Goal: Transaction & Acquisition: Purchase product/service

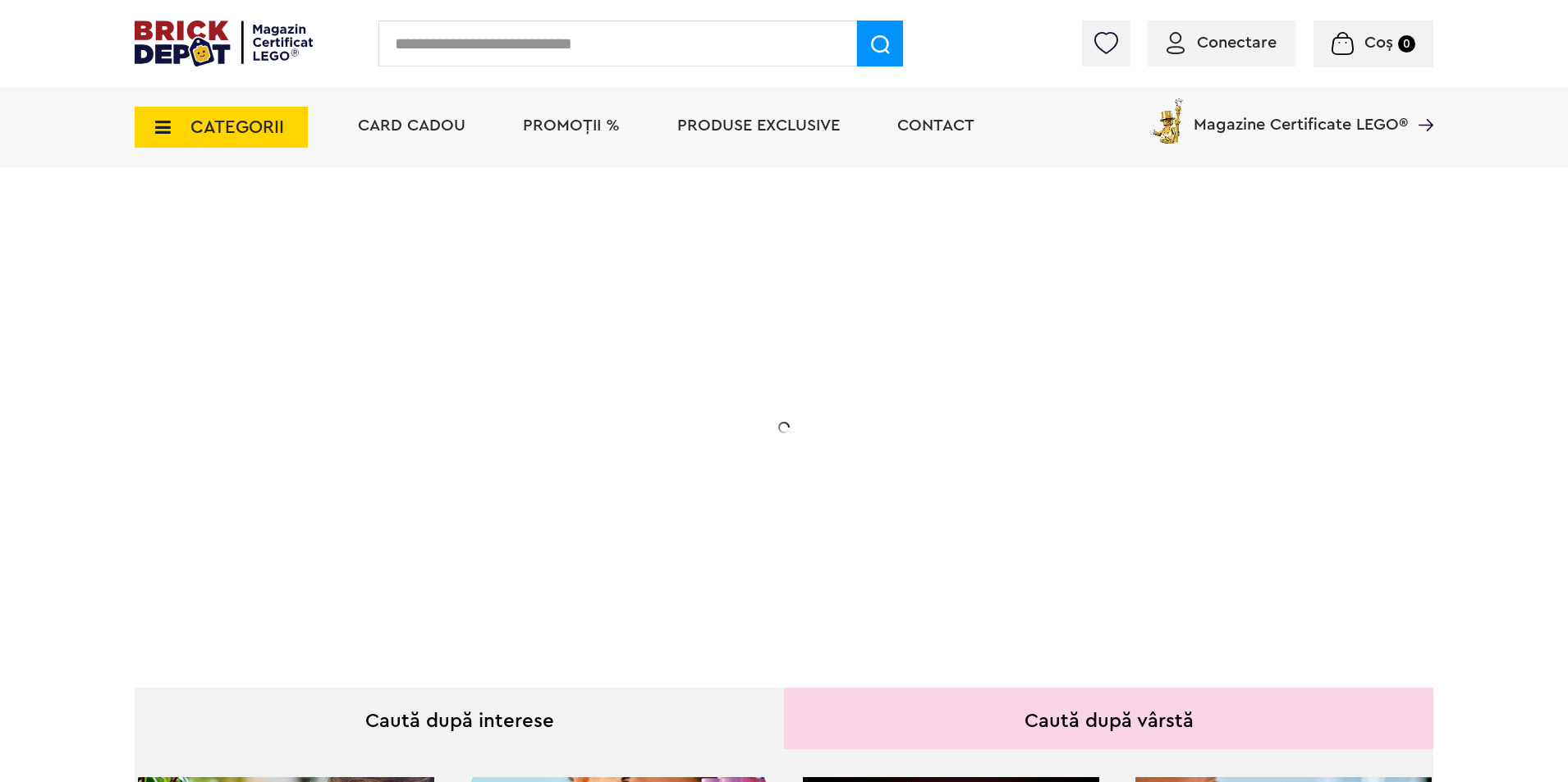
click at [547, 133] on span "PROMOȚII %" at bounding box center [571, 126] width 97 height 16
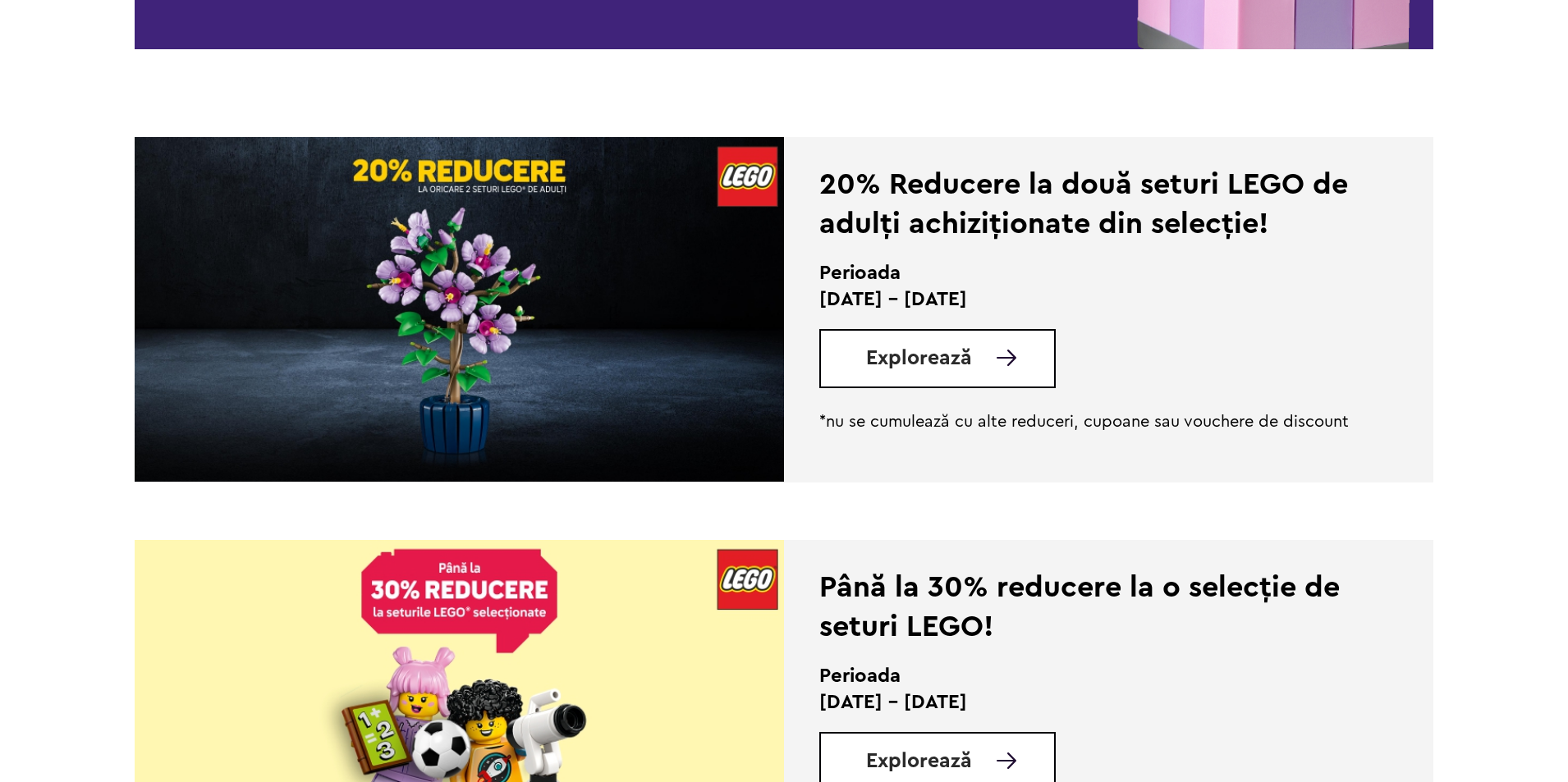
scroll to position [575, 0]
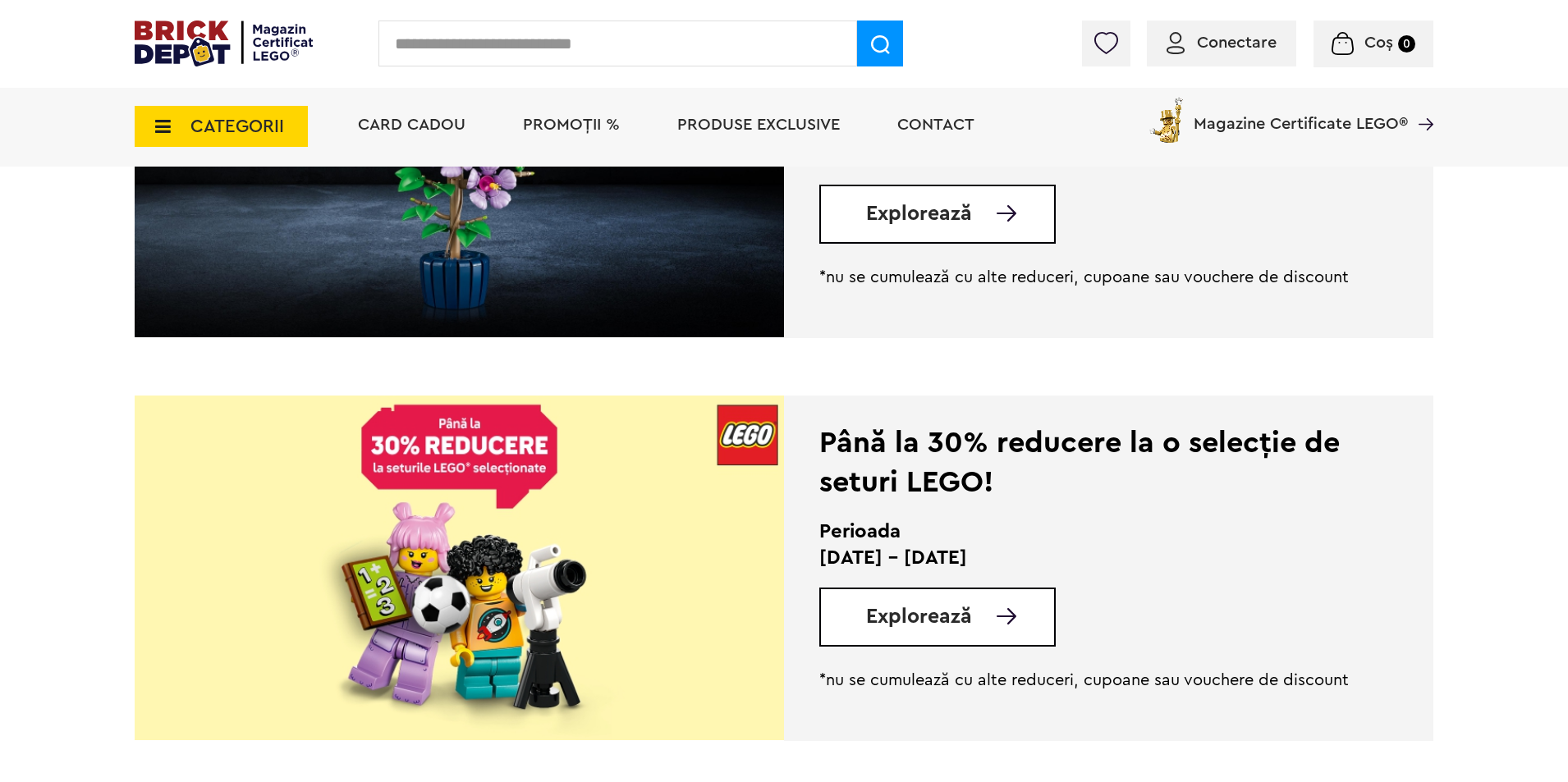
click at [540, 199] on img at bounding box center [459, 165] width 649 height 345
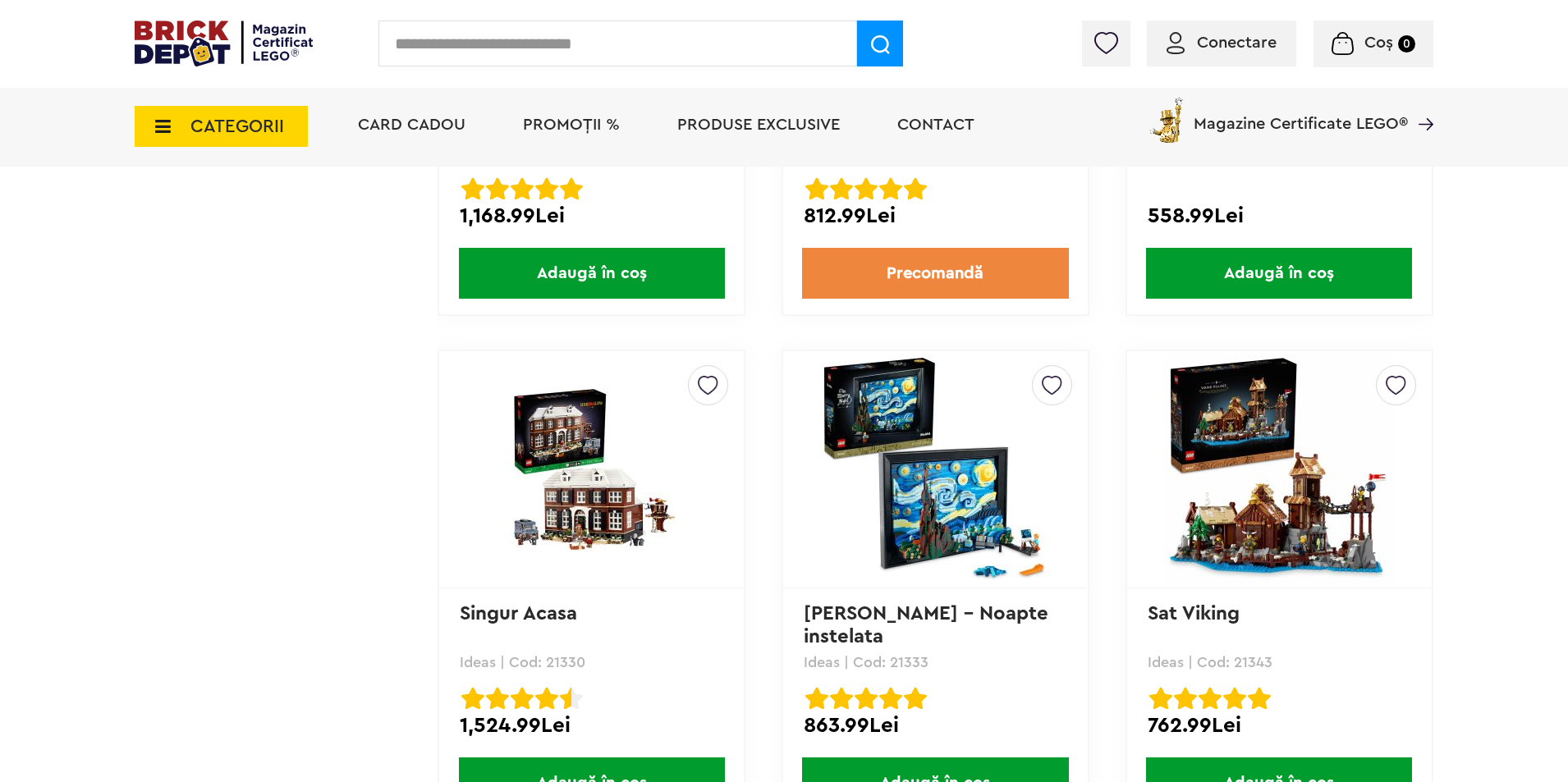
scroll to position [16091, 0]
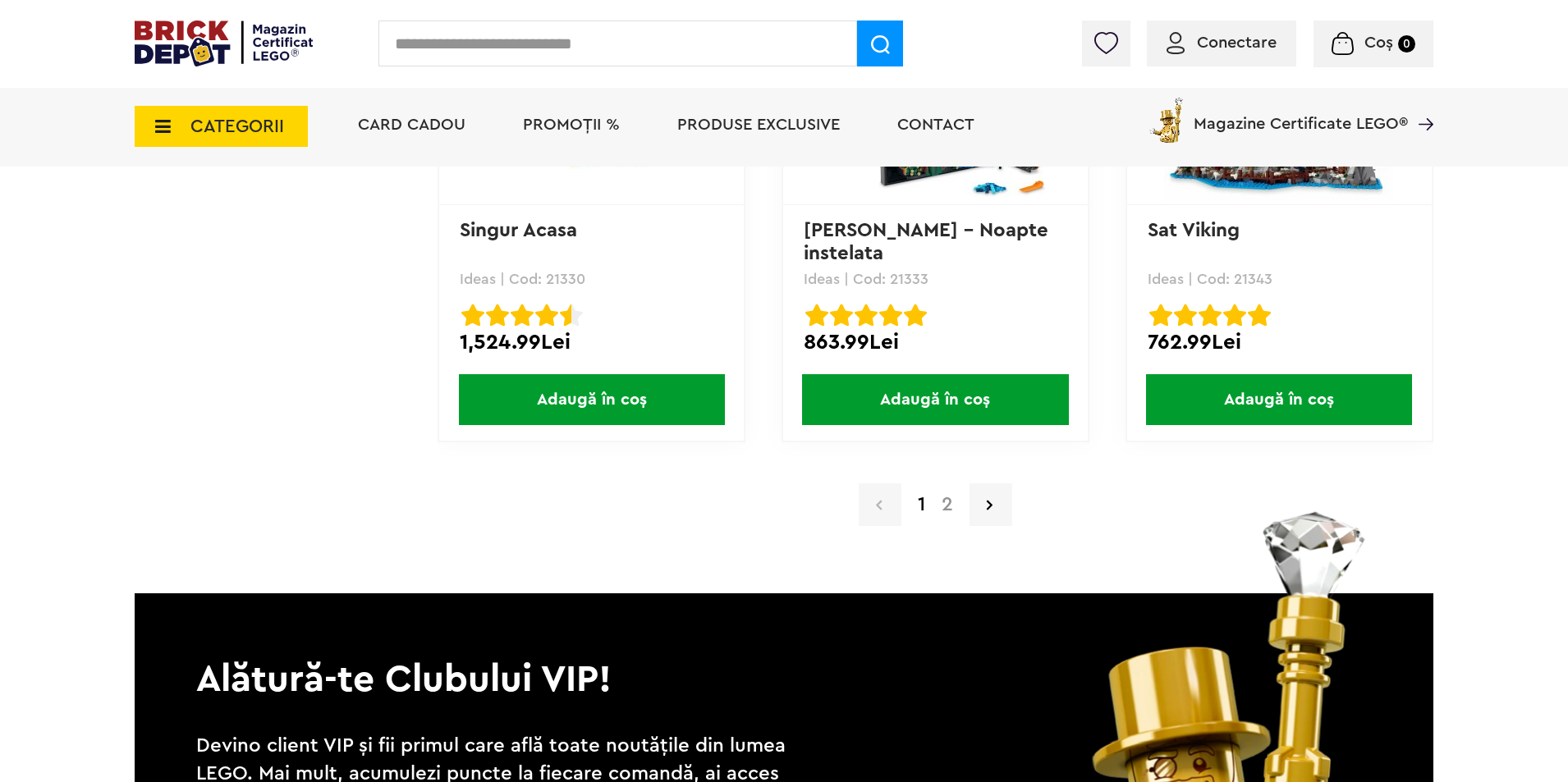
click at [942, 500] on link "2" at bounding box center [947, 505] width 28 height 20
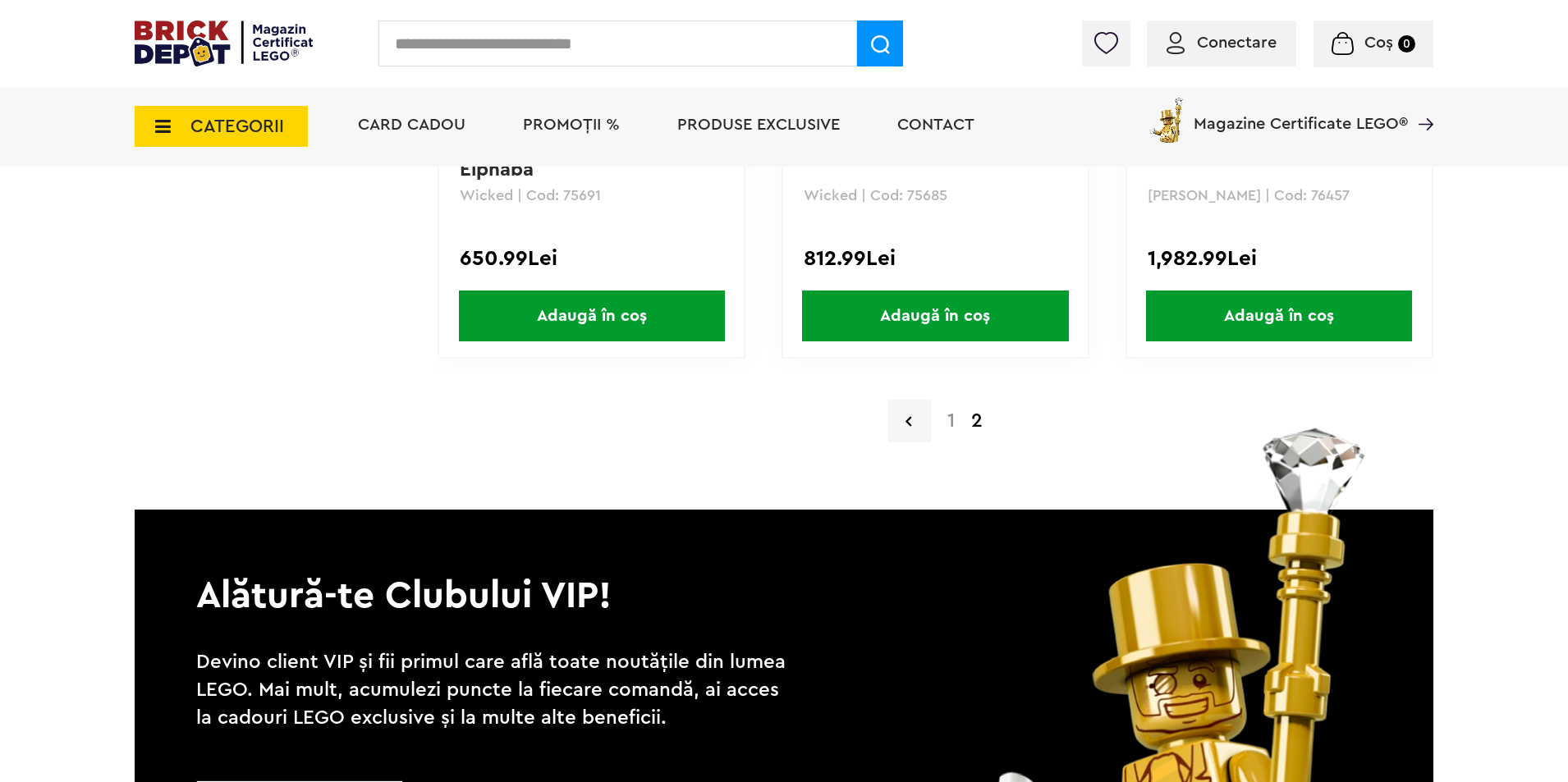
scroll to position [12834, 0]
